Goal: Navigation & Orientation: Find specific page/section

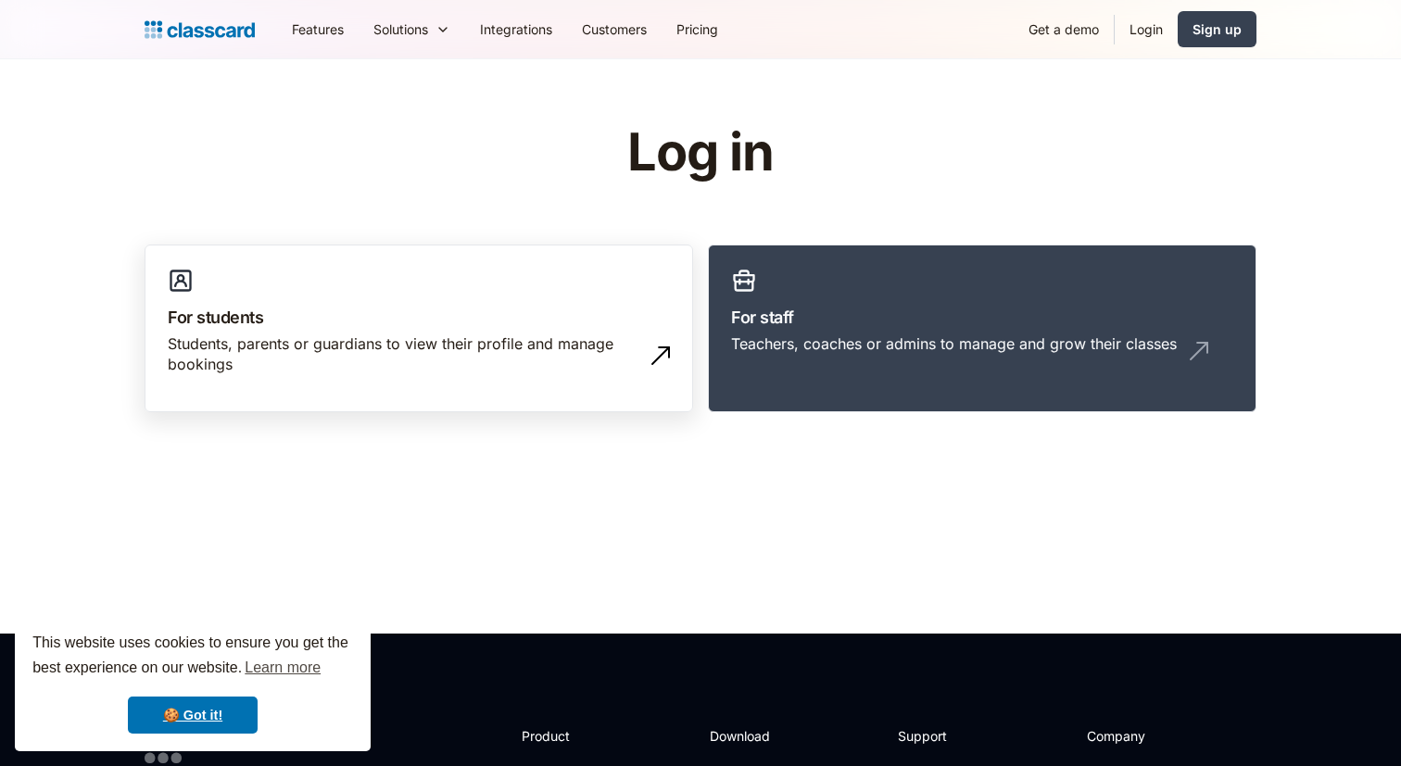
click at [253, 337] on div "Students, parents or guardians to view their profile and manage bookings" at bounding box center [400, 355] width 465 height 42
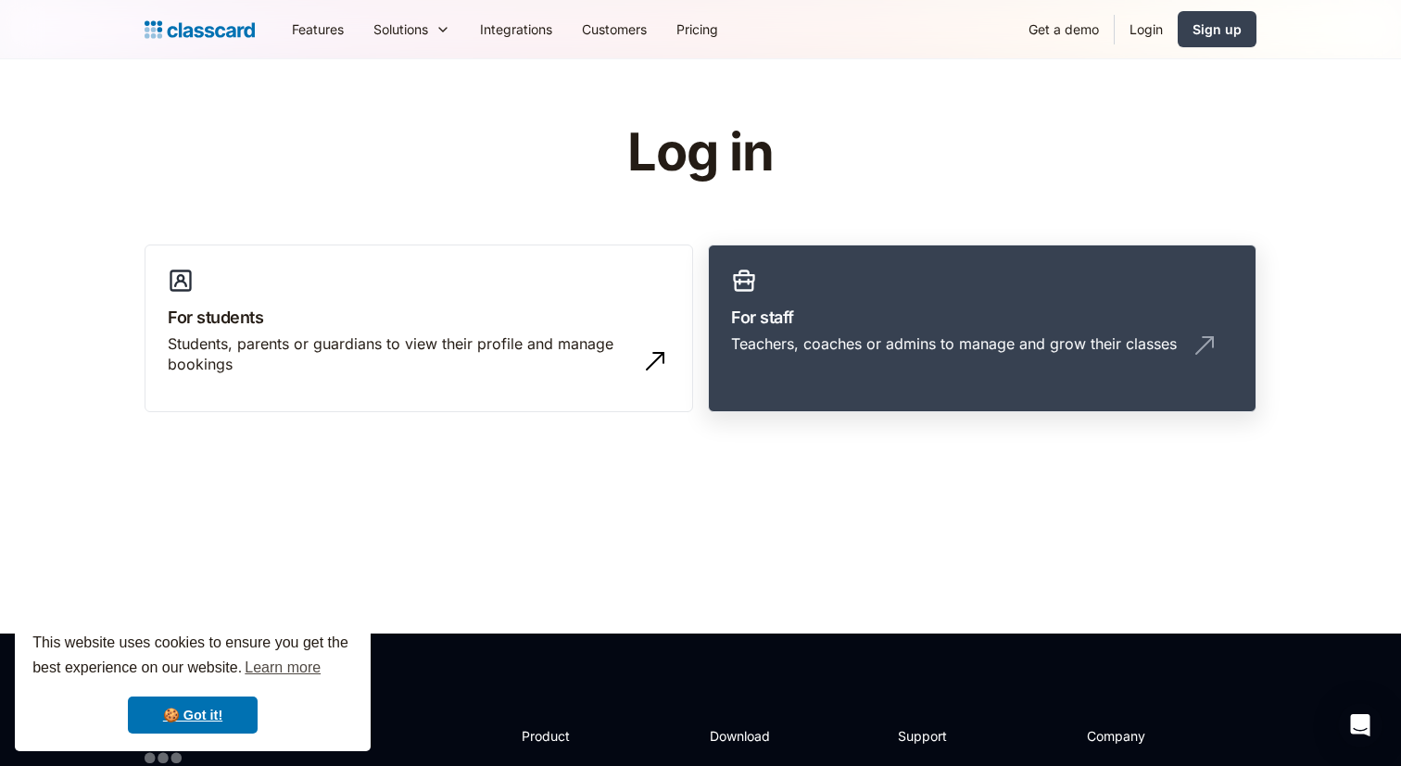
click at [827, 340] on div "Teachers, coaches or admins to manage and grow their classes" at bounding box center [954, 344] width 446 height 20
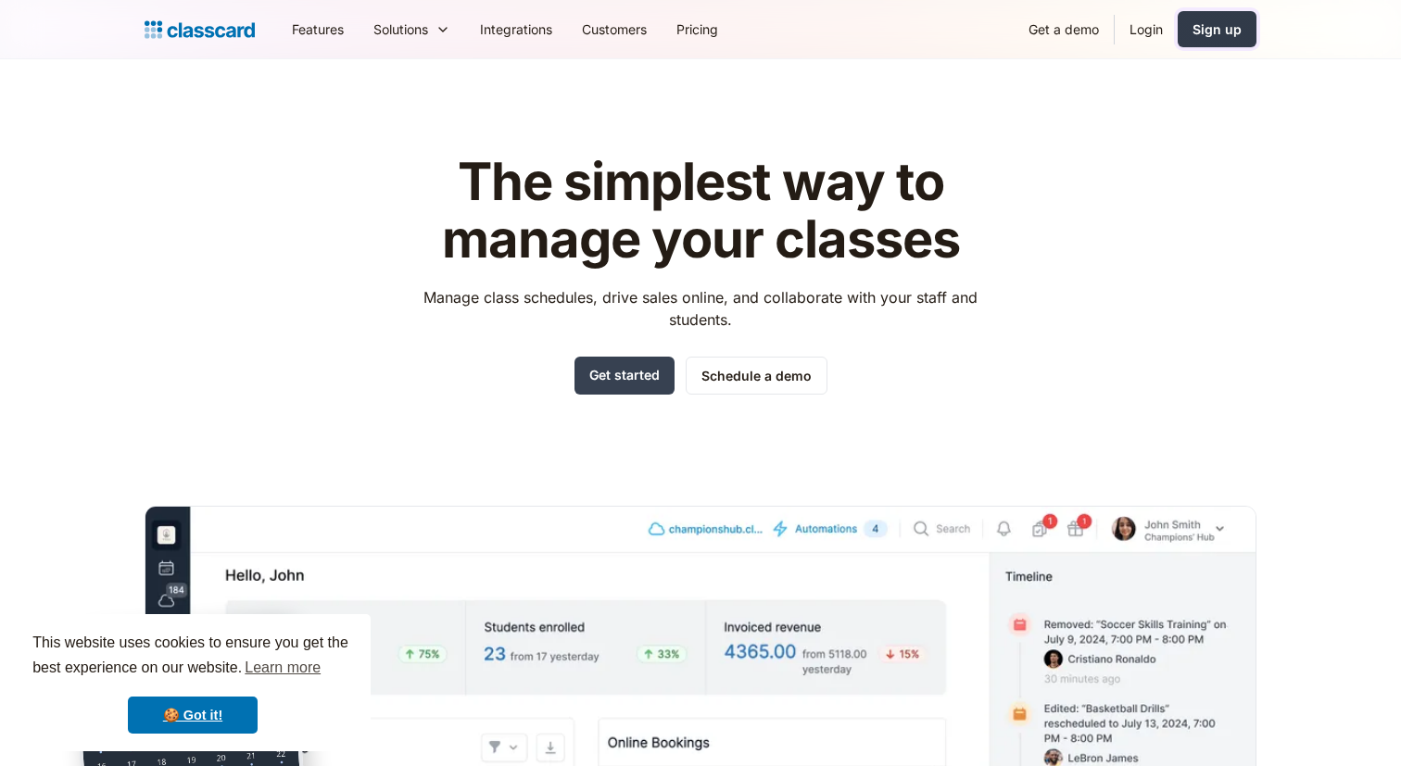
drag, startPoint x: 1213, startPoint y: 36, endPoint x: 1146, endPoint y: 31, distance: 66.9
click at [1146, 31] on link "Login" at bounding box center [1146, 29] width 63 height 42
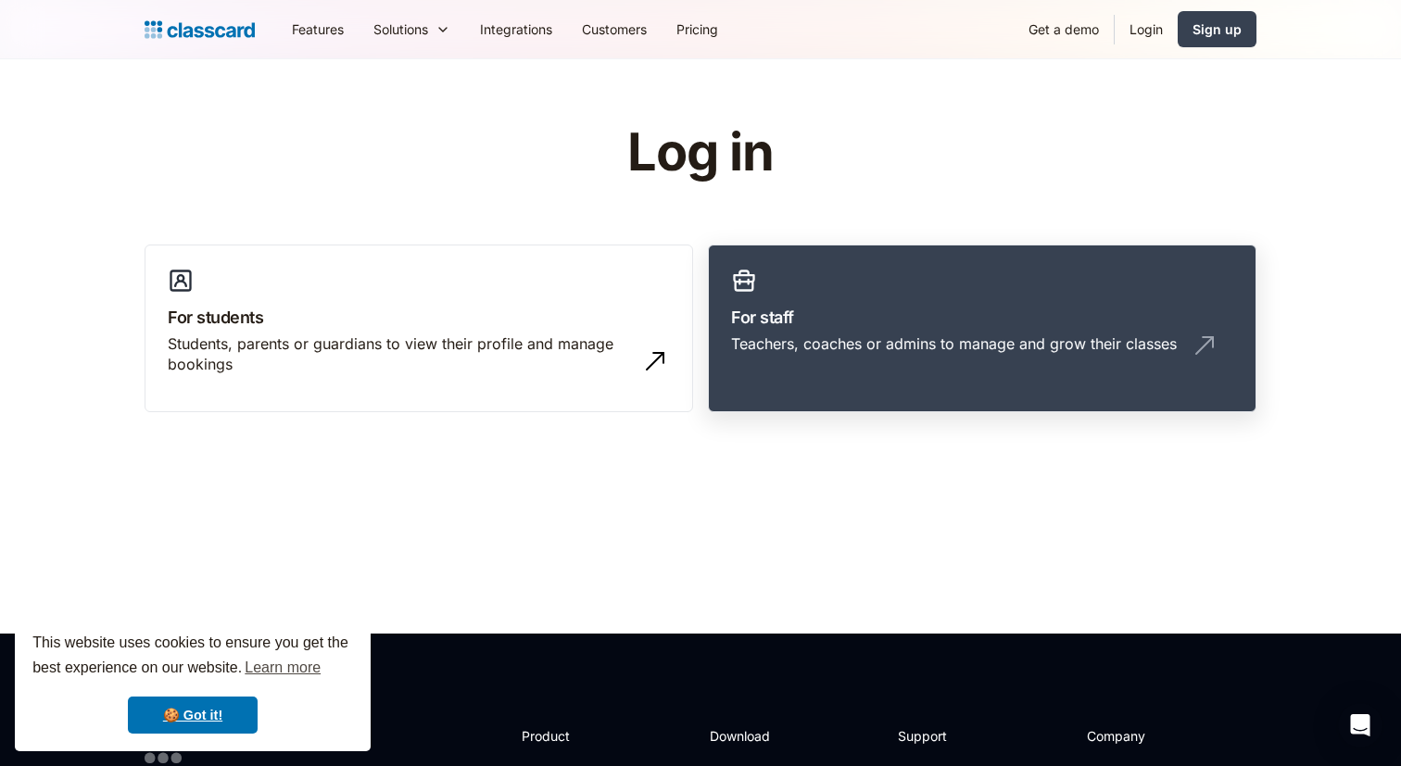
click at [939, 300] on link "For staff Teachers, coaches or admins to manage and grow their classes" at bounding box center [982, 329] width 549 height 169
